Goal: Transaction & Acquisition: Download file/media

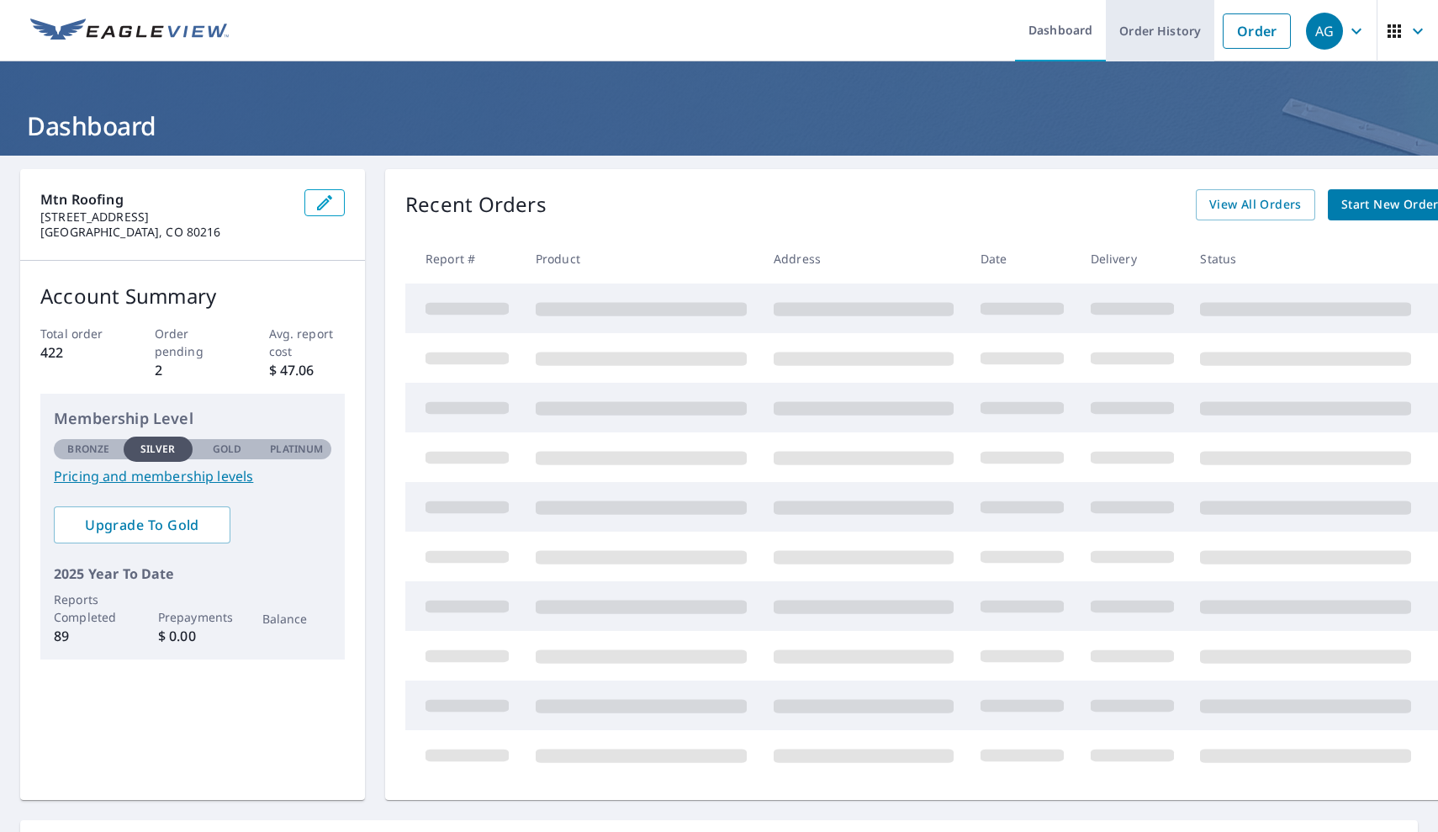
click at [1173, 31] on link "Order History" at bounding box center [1160, 30] width 108 height 61
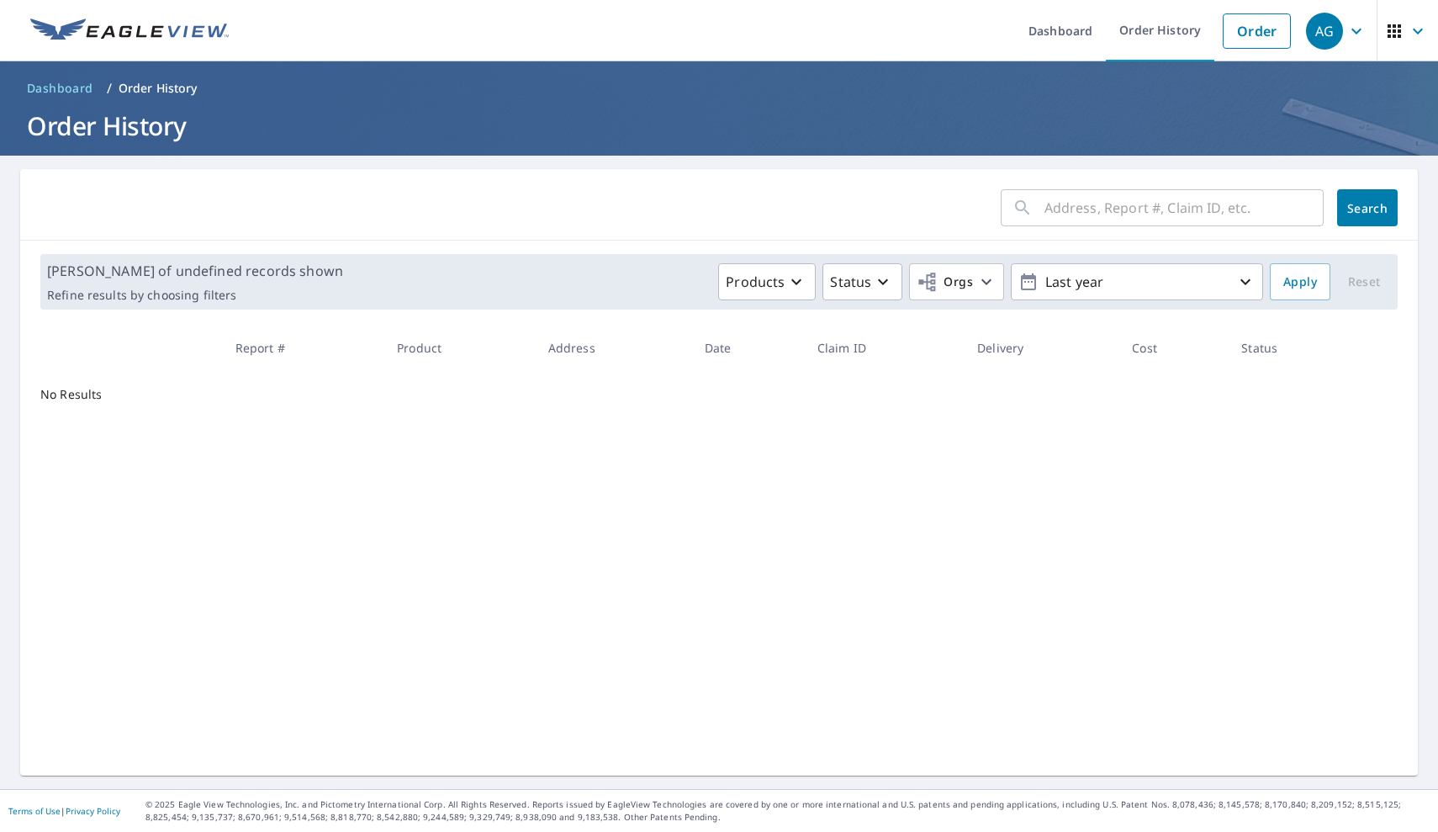
click at [1142, 208] on input "text" at bounding box center [1184, 207] width 279 height 47
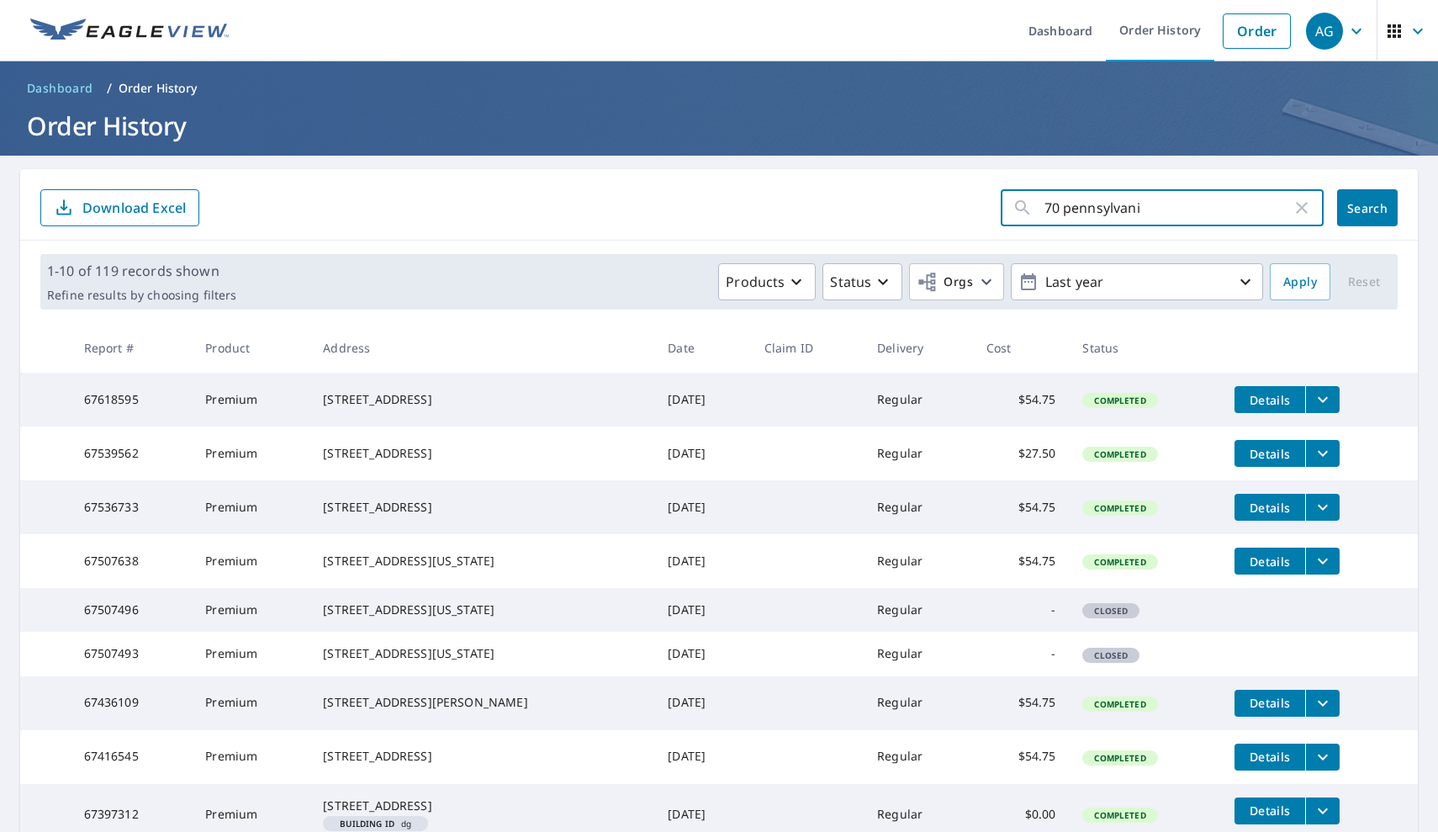
type input "70 [US_STATE]"
click at [1368, 208] on button "Search" at bounding box center [1367, 207] width 61 height 37
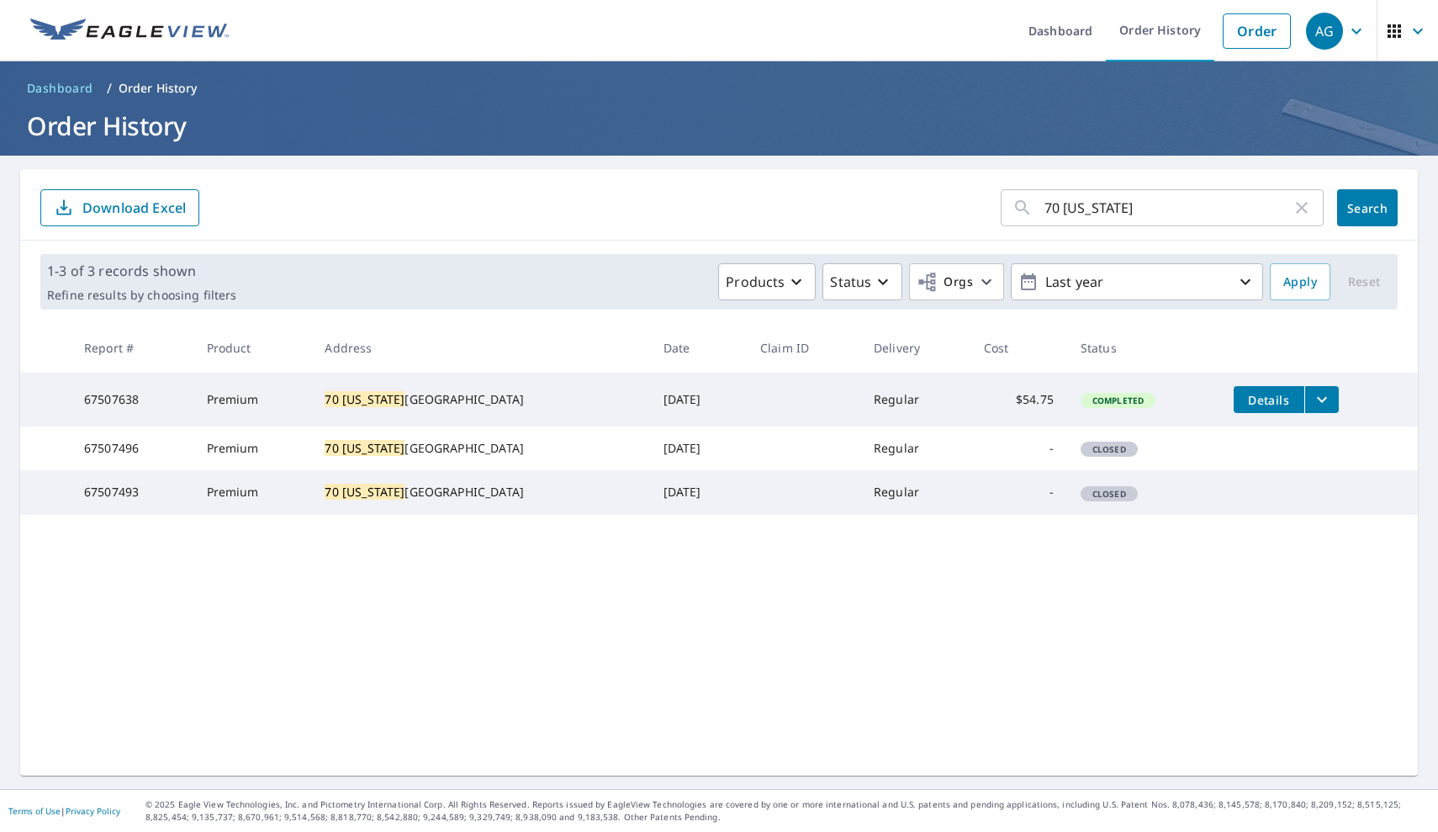
click at [1262, 398] on span "Details" at bounding box center [1269, 400] width 50 height 16
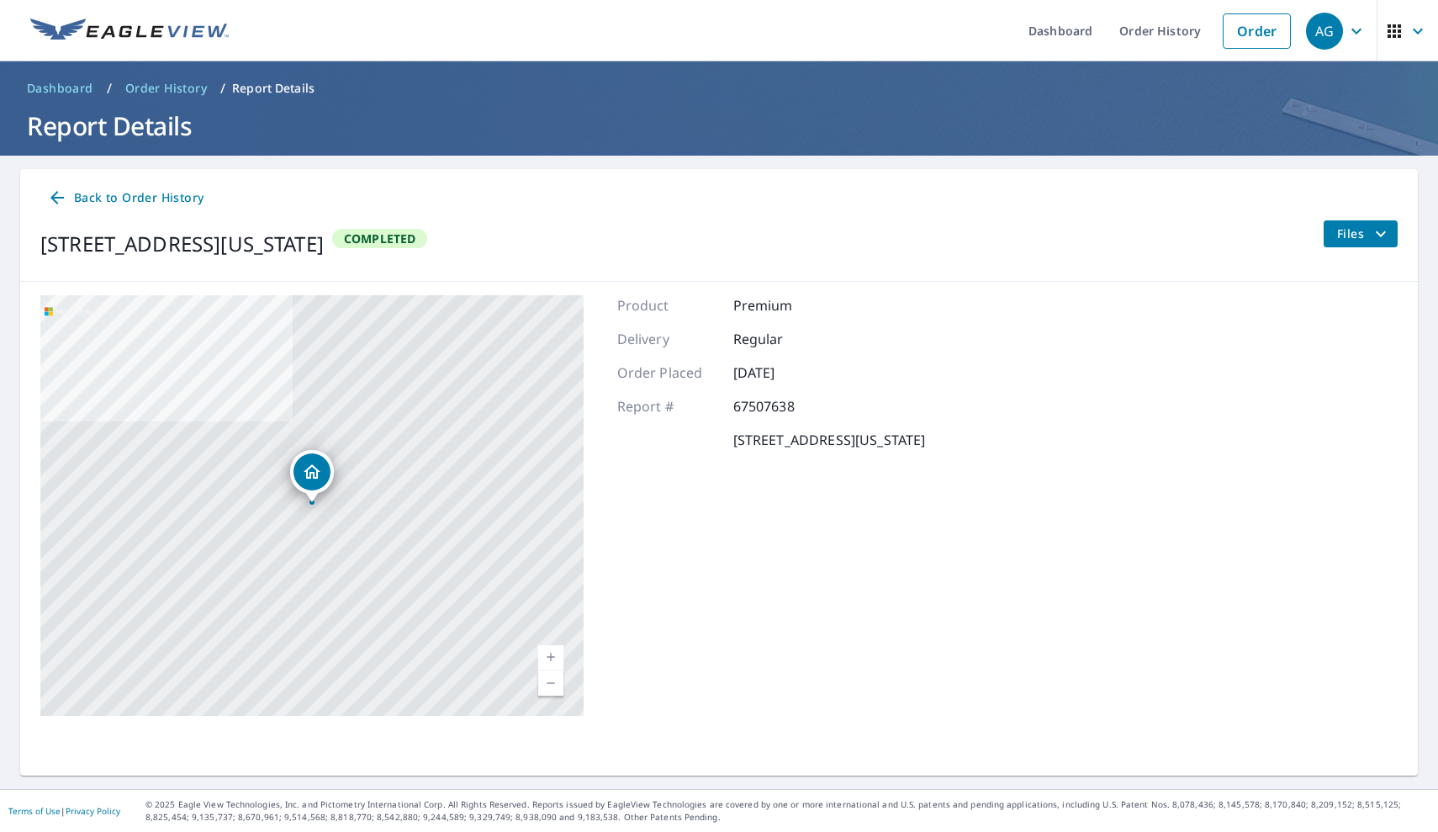
click at [1352, 214] on div "Back to Order History [STREET_ADDRESS][US_STATE] Completed Files" at bounding box center [719, 225] width 1398 height 113
click at [1359, 234] on span "Files" at bounding box center [1364, 234] width 54 height 20
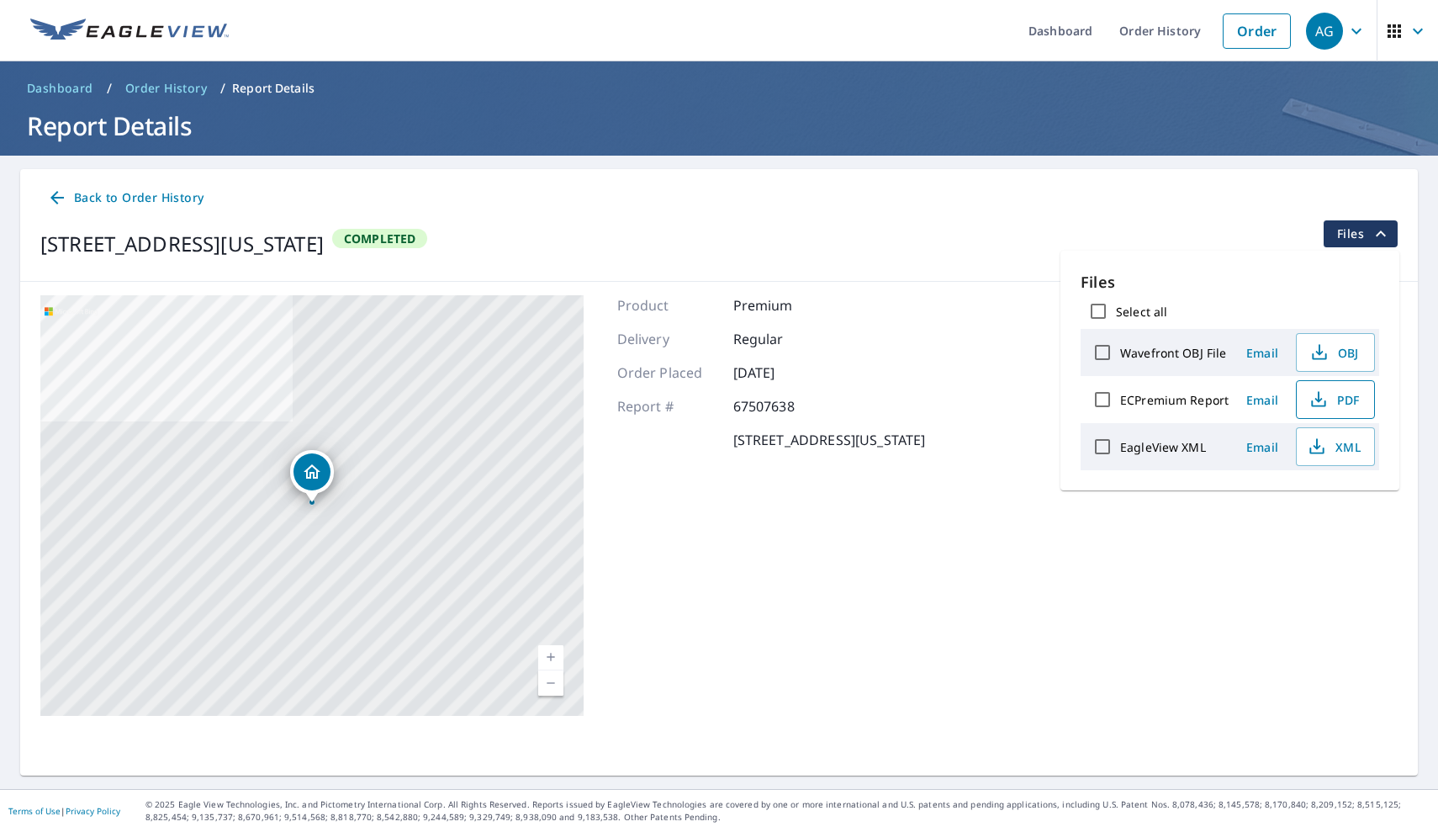
click at [1322, 396] on icon "button" at bounding box center [1319, 399] width 20 height 20
click at [1316, 394] on icon "button" at bounding box center [1319, 396] width 8 height 11
